Goal: Information Seeking & Learning: Learn about a topic

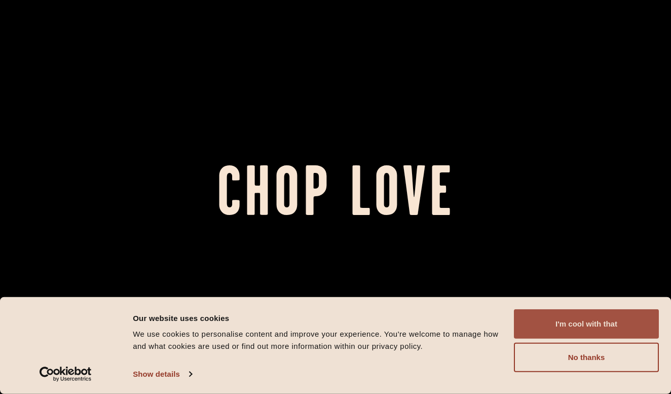
click at [586, 319] on button "I'm cool with that" at bounding box center [586, 323] width 145 height 29
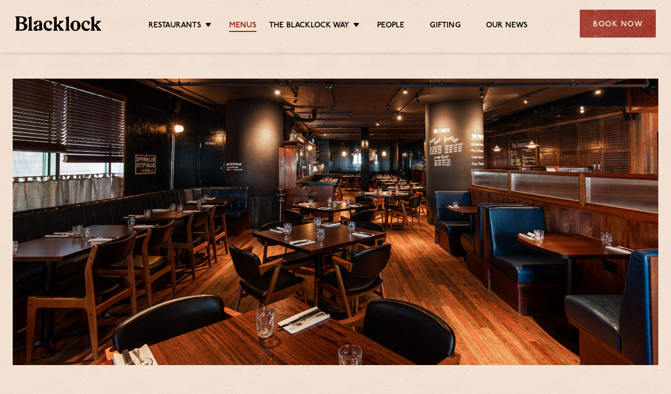
click at [245, 26] on link "Menus" at bounding box center [242, 26] width 27 height 11
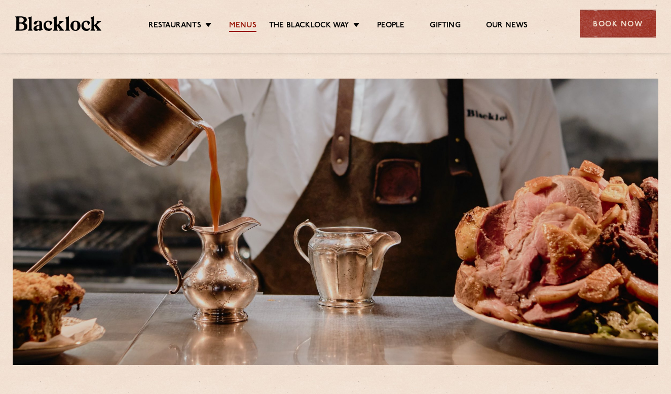
click at [252, 21] on link "Menus" at bounding box center [242, 26] width 27 height 11
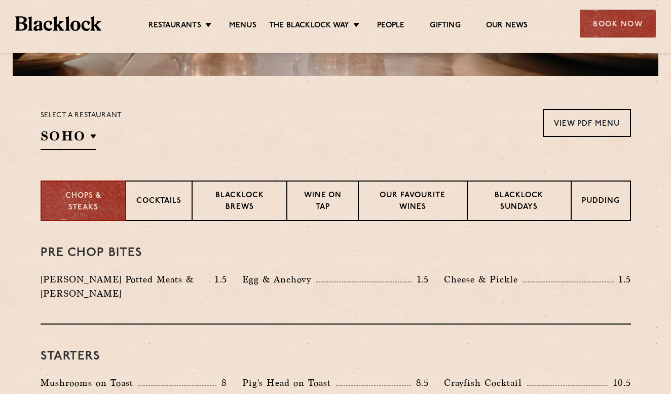
scroll to position [298, 0]
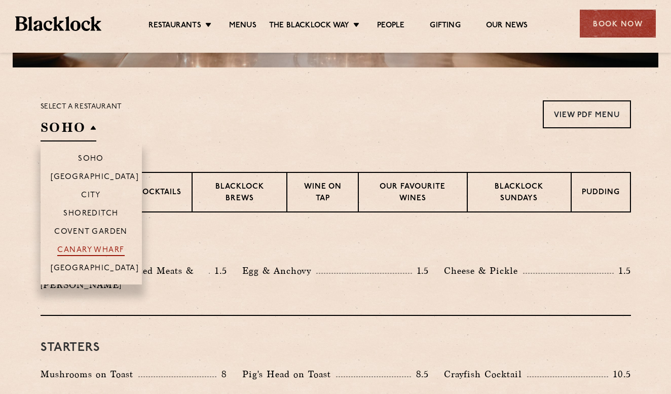
click at [72, 253] on p "Canary Wharf" at bounding box center [90, 251] width 67 height 10
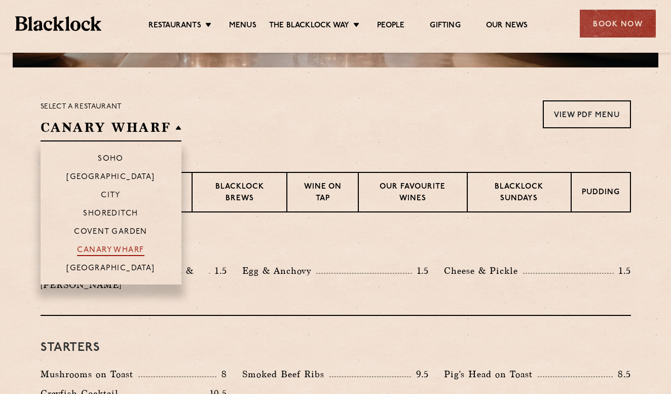
click at [81, 249] on p "Canary Wharf" at bounding box center [110, 251] width 67 height 10
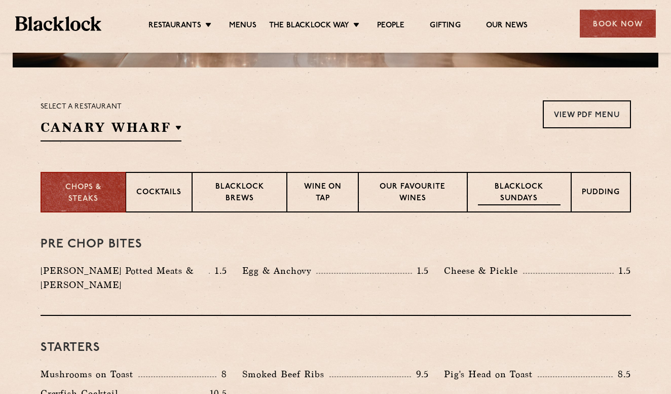
click at [517, 188] on p "Blacklock Sundays" at bounding box center [519, 193] width 82 height 24
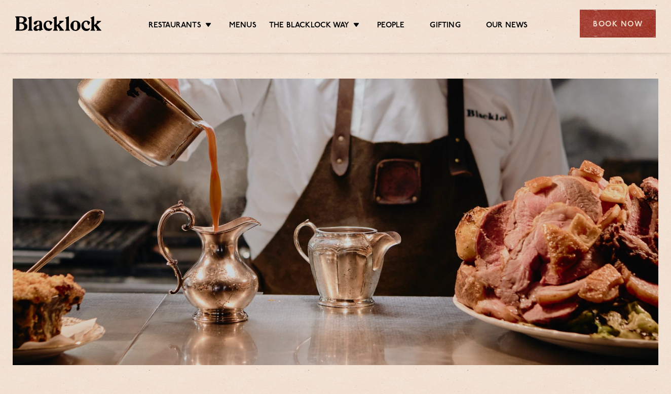
scroll to position [0, 0]
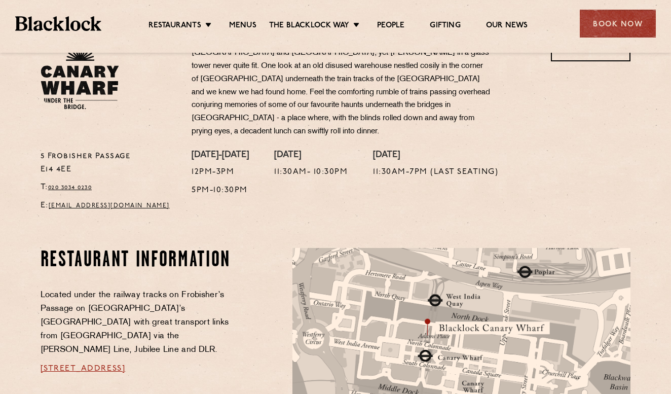
scroll to position [368, 0]
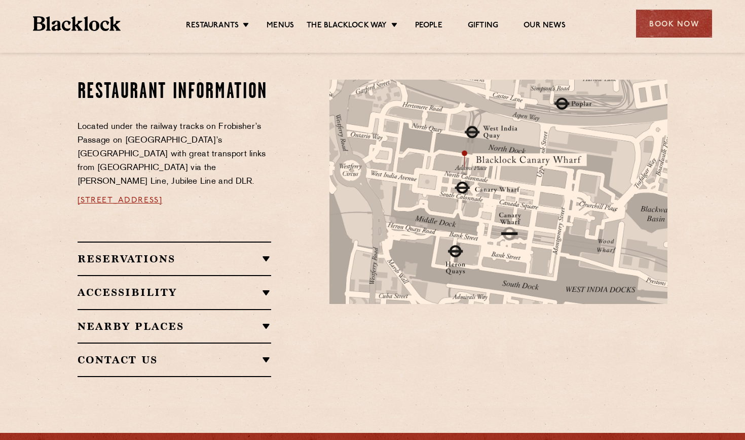
scroll to position [525, 0]
